Goal: Task Accomplishment & Management: Use online tool/utility

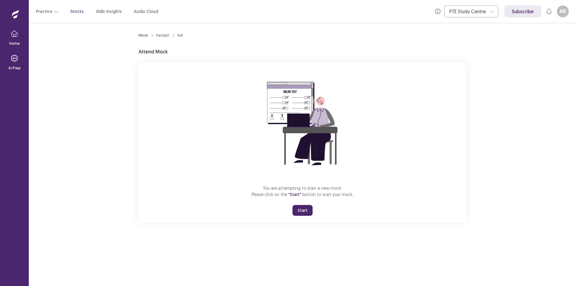
click at [178, 34] on div "Full" at bounding box center [180, 35] width 5 height 5
click at [179, 35] on div "Full" at bounding box center [180, 35] width 5 height 5
click at [489, 11] on div at bounding box center [491, 11] width 9 height 9
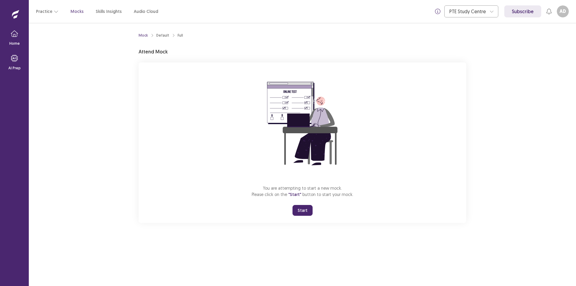
click at [517, 49] on div "Mock Default Full Attend Mock You are attempting to start a new mock. Please cl…" at bounding box center [302, 154] width 547 height 263
